Goal: Task Accomplishment & Management: Use online tool/utility

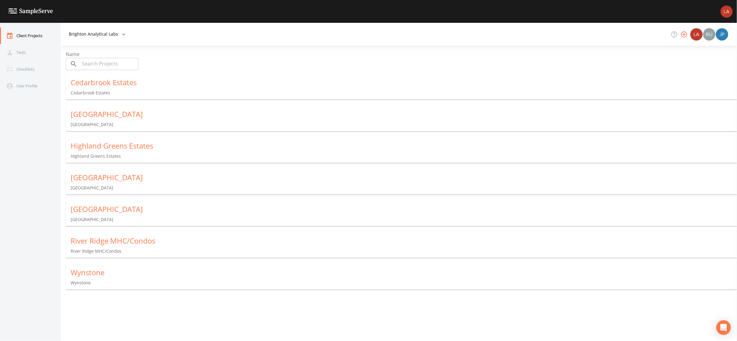
click at [108, 271] on div "Wynstone" at bounding box center [404, 273] width 667 height 10
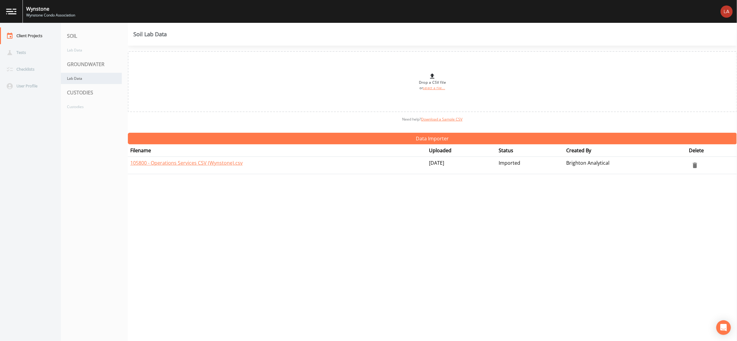
click at [77, 81] on div "Lab Data" at bounding box center [91, 78] width 61 height 11
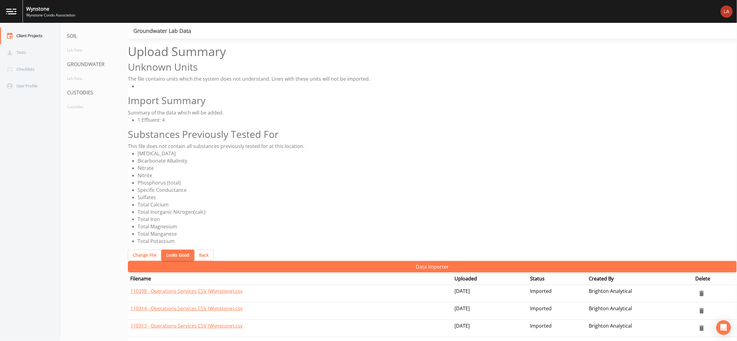
click at [165, 250] on button "Looks Good" at bounding box center [177, 255] width 33 height 11
click at [168, 250] on button "Looks Good" at bounding box center [177, 255] width 33 height 11
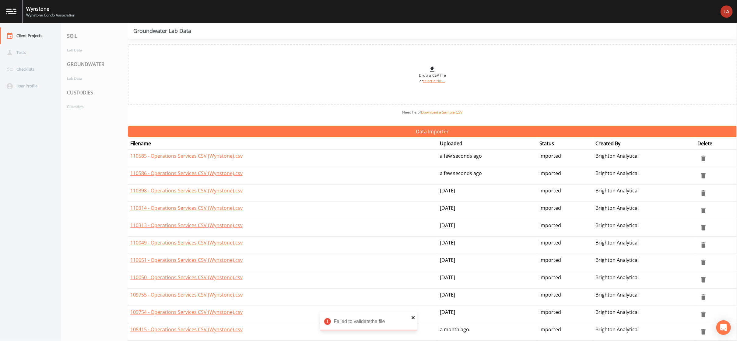
click at [412, 318] on icon "close" at bounding box center [414, 317] width 4 height 5
click at [39, 36] on div "Client Projects" at bounding box center [27, 35] width 55 height 17
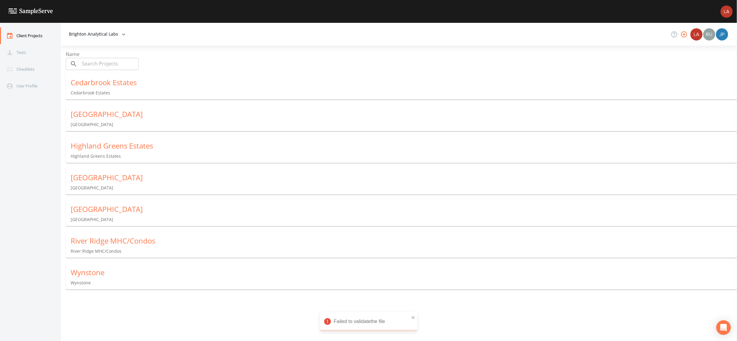
click at [104, 236] on div "River Ridge MHC/Condos" at bounding box center [404, 241] width 667 height 10
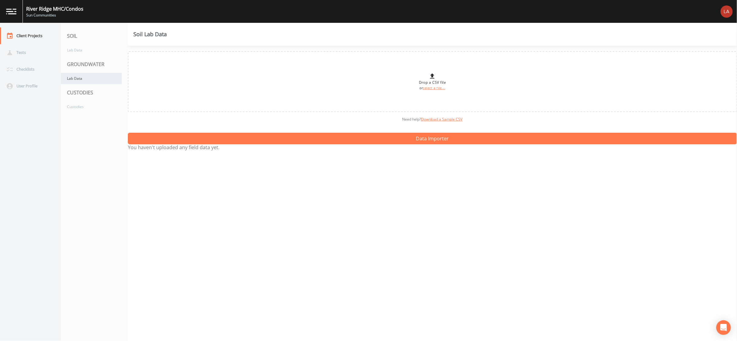
click at [94, 83] on div "Lab Data" at bounding box center [91, 78] width 61 height 11
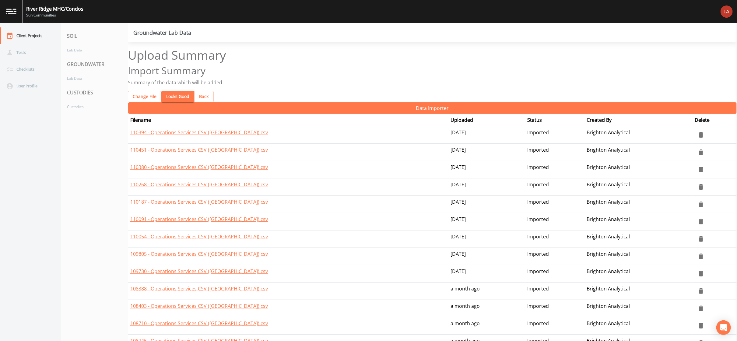
click at [168, 91] on button "Looks Good" at bounding box center [177, 96] width 33 height 11
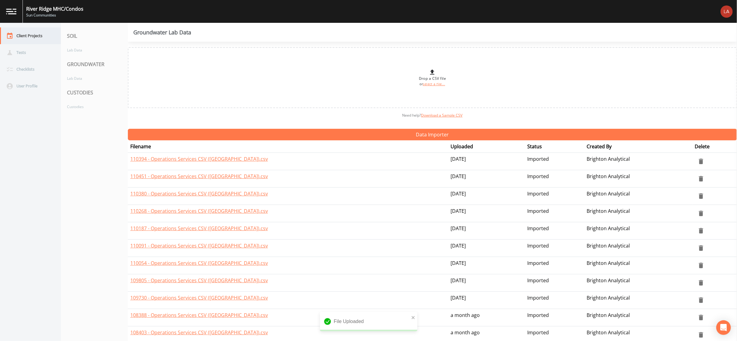
click at [44, 36] on div "Client Projects" at bounding box center [27, 35] width 55 height 17
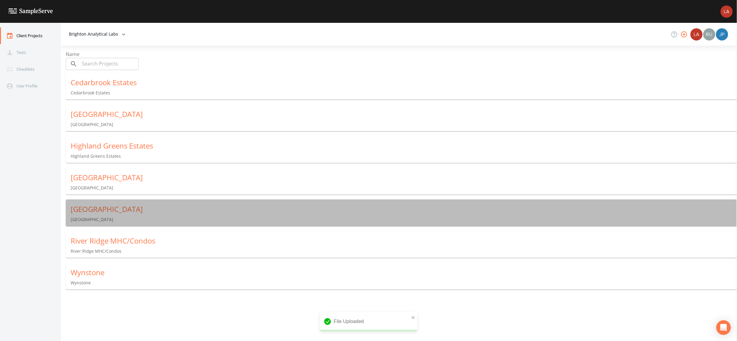
click at [105, 206] on div "Northville Crossings" at bounding box center [404, 209] width 667 height 10
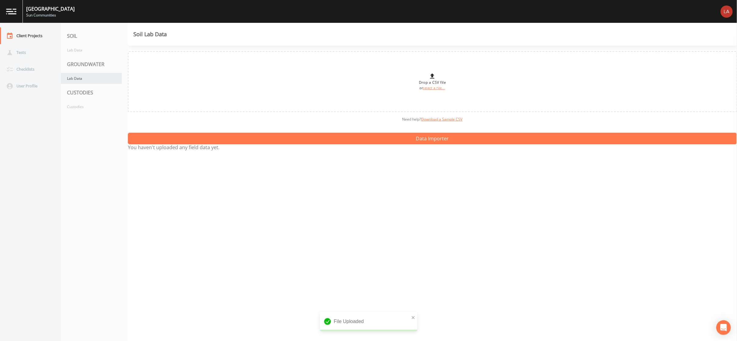
click at [79, 73] on div "Lab Data" at bounding box center [91, 78] width 61 height 11
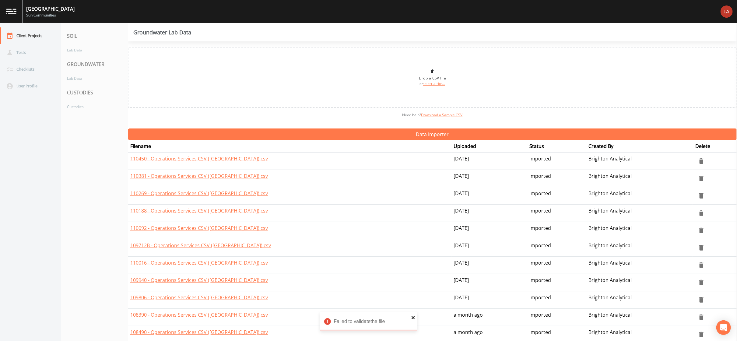
click at [413, 318] on icon "close" at bounding box center [413, 317] width 3 height 3
click at [84, 80] on div "Lab Data" at bounding box center [91, 78] width 61 height 11
click at [426, 84] on link "select a file..." at bounding box center [434, 84] width 22 height 4
type input "C:\fakepath\110532 -Operations Services CSV (Northville).csv"
click at [30, 35] on div "Client Projects" at bounding box center [27, 35] width 55 height 17
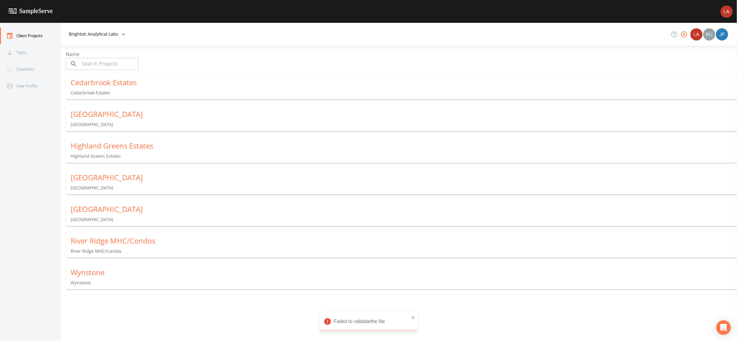
click at [94, 80] on div "Cedarbrook Estates" at bounding box center [404, 83] width 667 height 10
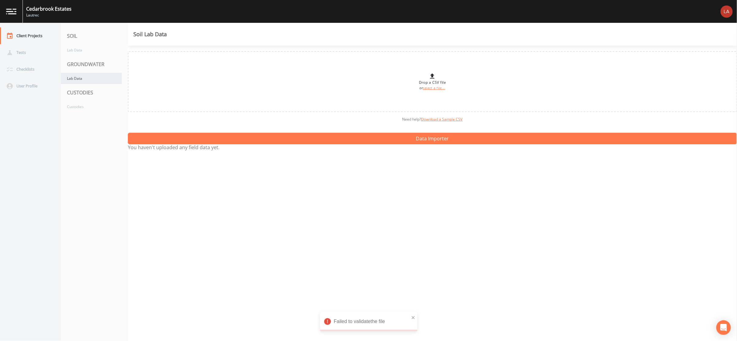
click at [105, 74] on div "Lab Data" at bounding box center [91, 78] width 61 height 11
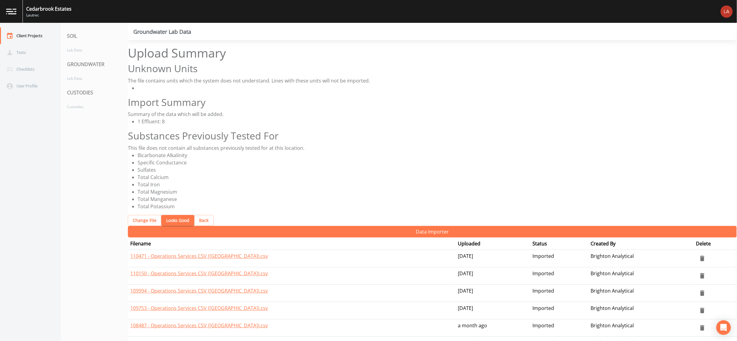
click at [177, 215] on button "Looks Good" at bounding box center [177, 220] width 33 height 11
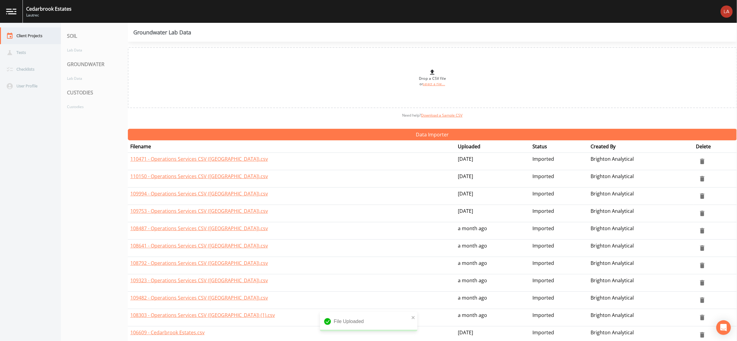
click at [33, 33] on div "Client Projects" at bounding box center [27, 35] width 55 height 17
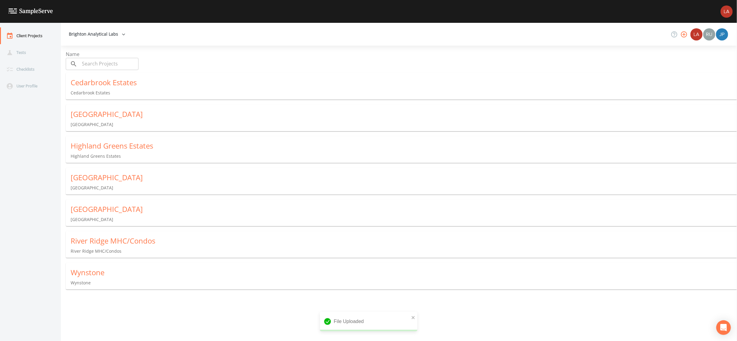
click at [123, 177] on div "Meadow Lake Estates" at bounding box center [404, 178] width 667 height 10
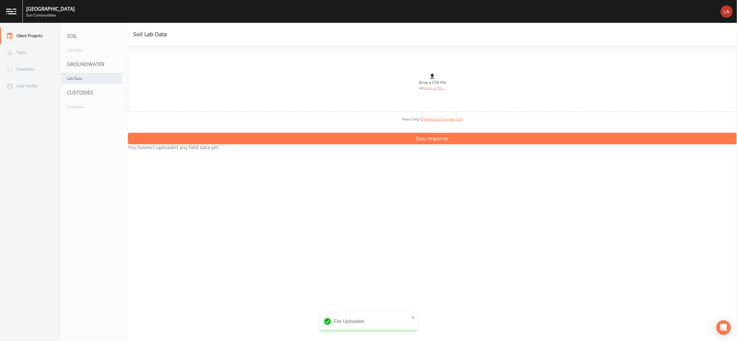
click at [105, 81] on div "Lab Data" at bounding box center [91, 78] width 61 height 11
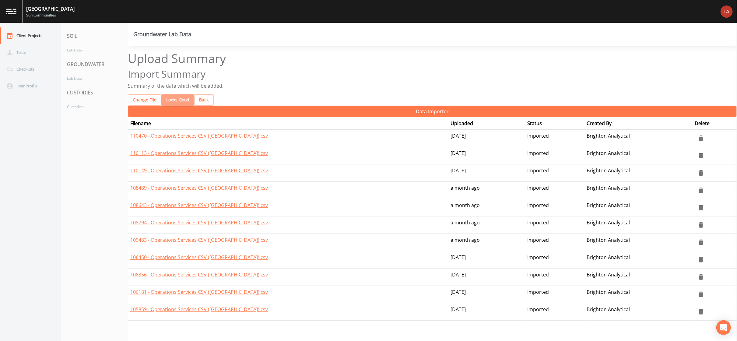
click at [177, 94] on button "Looks Good" at bounding box center [177, 99] width 33 height 11
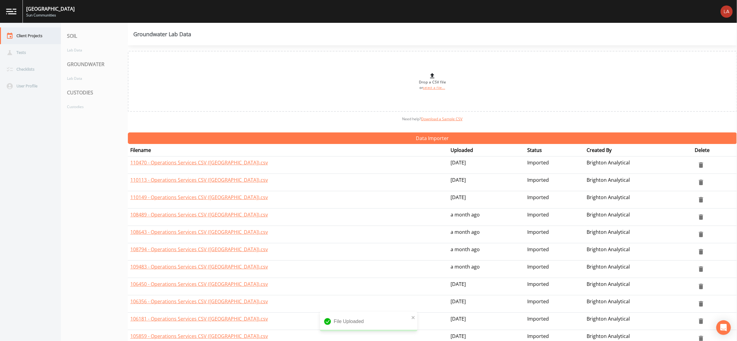
click at [39, 42] on div "Client Projects" at bounding box center [27, 35] width 55 height 17
